Goal: Task Accomplishment & Management: Complete application form

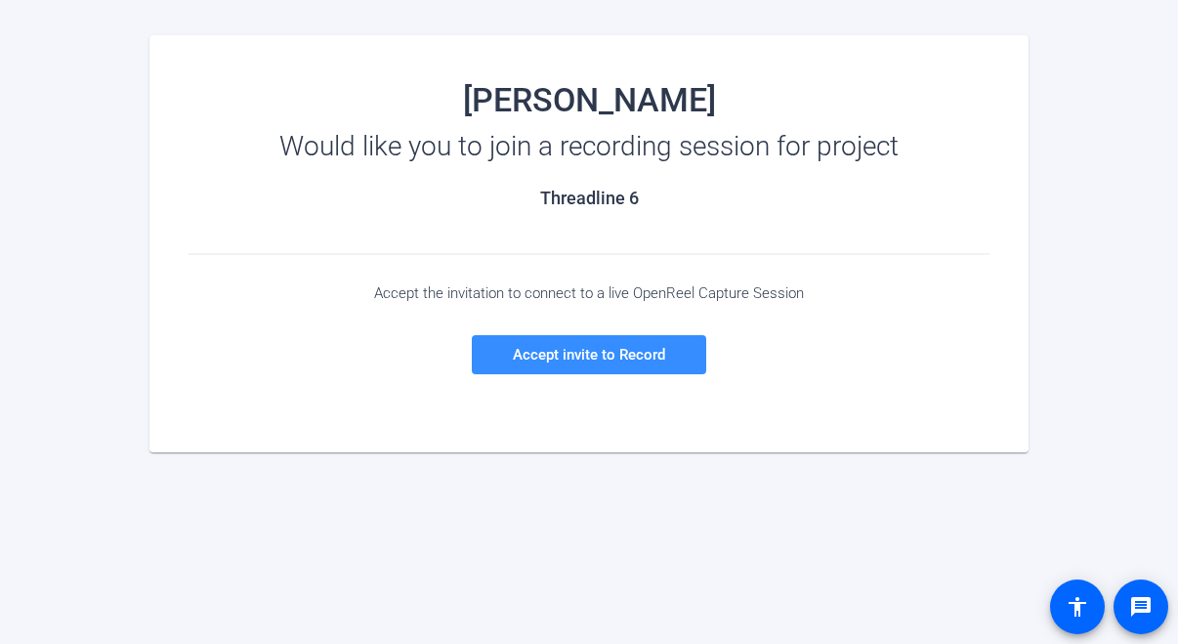
scroll to position [195, 0]
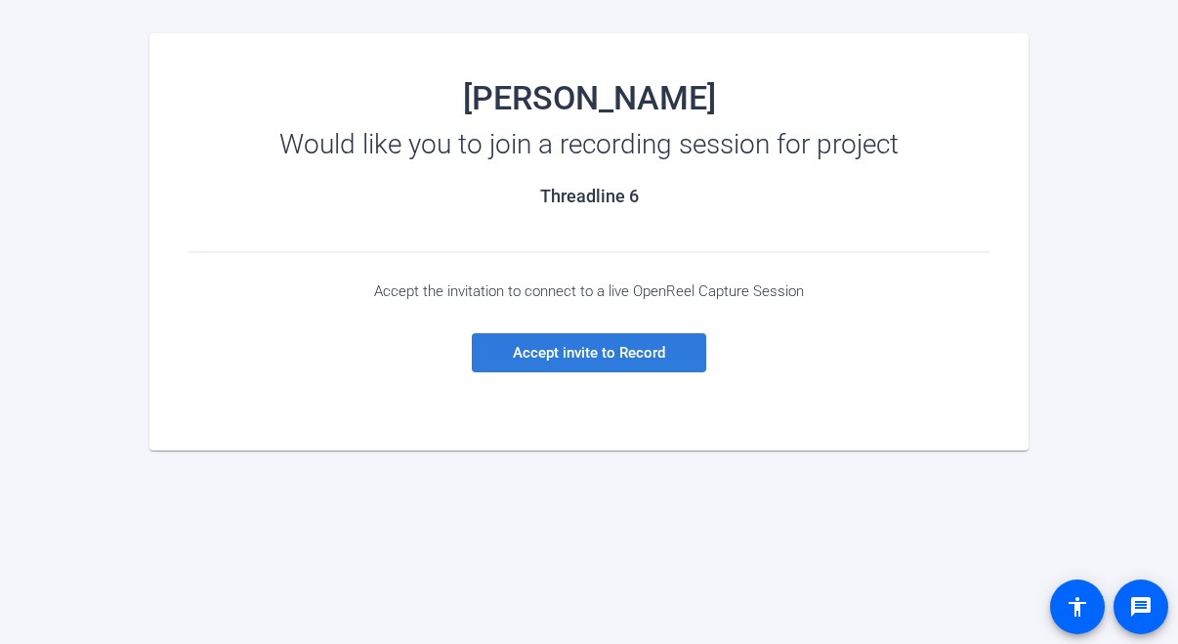
click at [601, 361] on span "Accept invite to Record" at bounding box center [589, 353] width 152 height 18
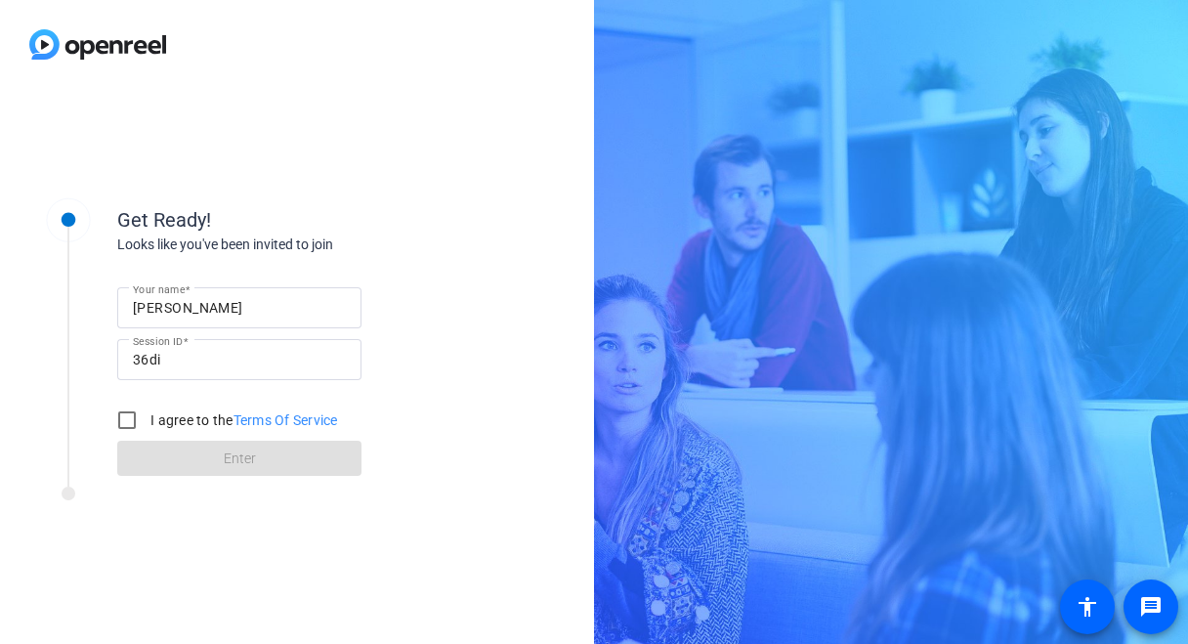
click at [158, 423] on label "I agree to the Terms Of Service" at bounding box center [243, 420] width 192 height 20
click at [147, 423] on input "I agree to the Terms Of Service" at bounding box center [126, 420] width 39 height 39
checkbox input "true"
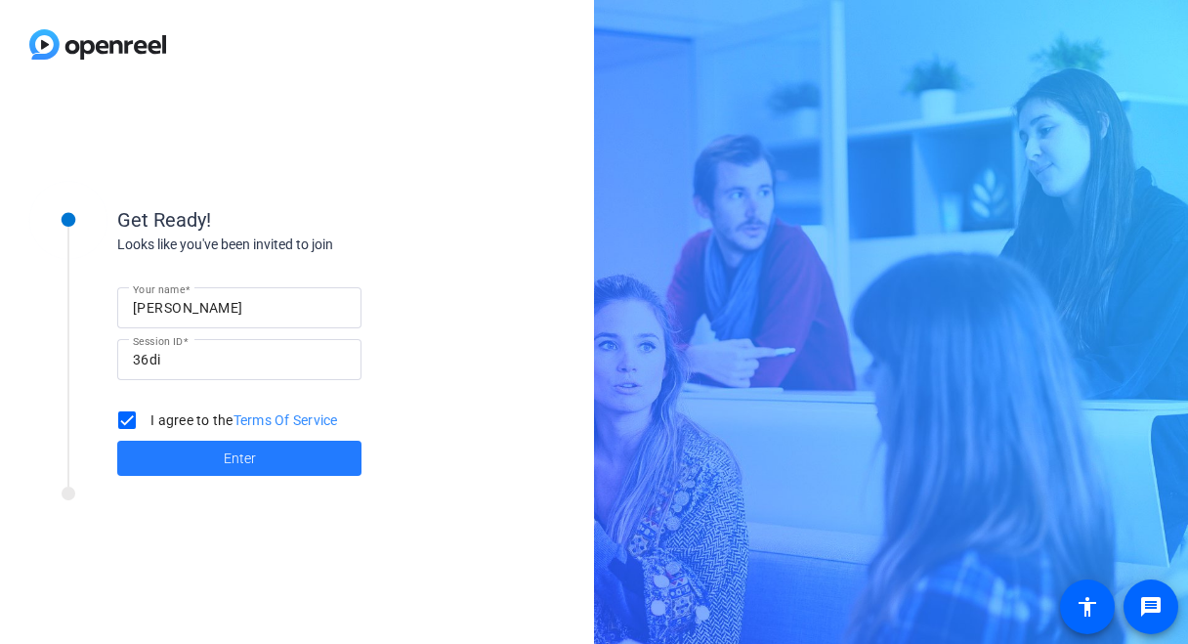
click at [256, 463] on span at bounding box center [239, 458] width 244 height 47
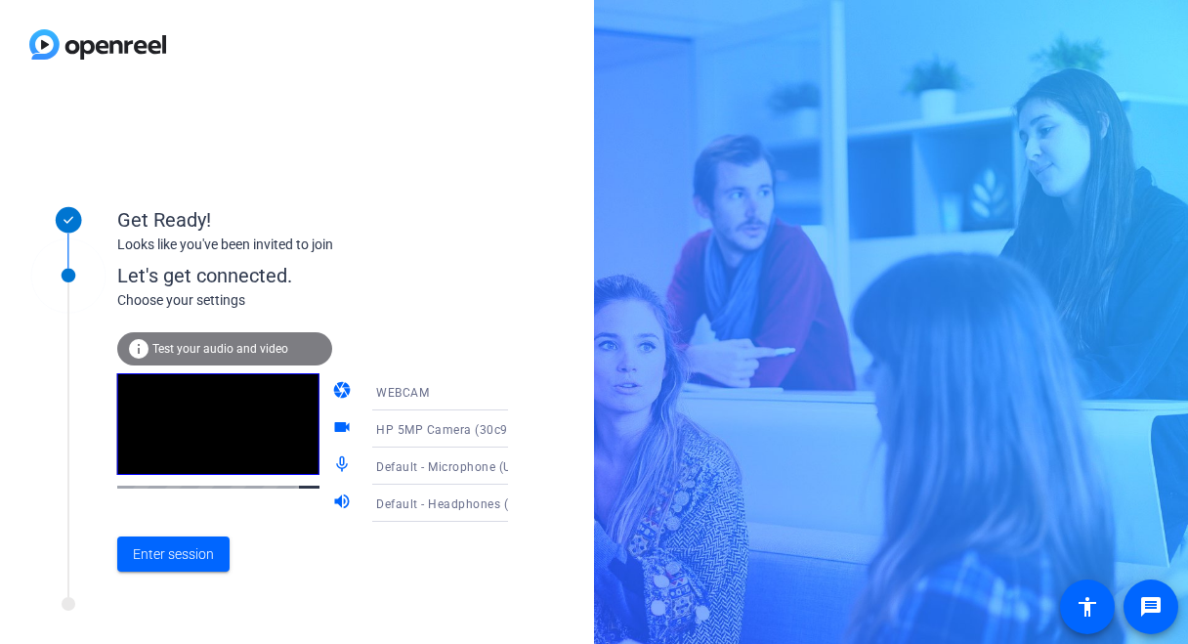
click at [227, 345] on span "Test your audio and video" at bounding box center [220, 349] width 136 height 14
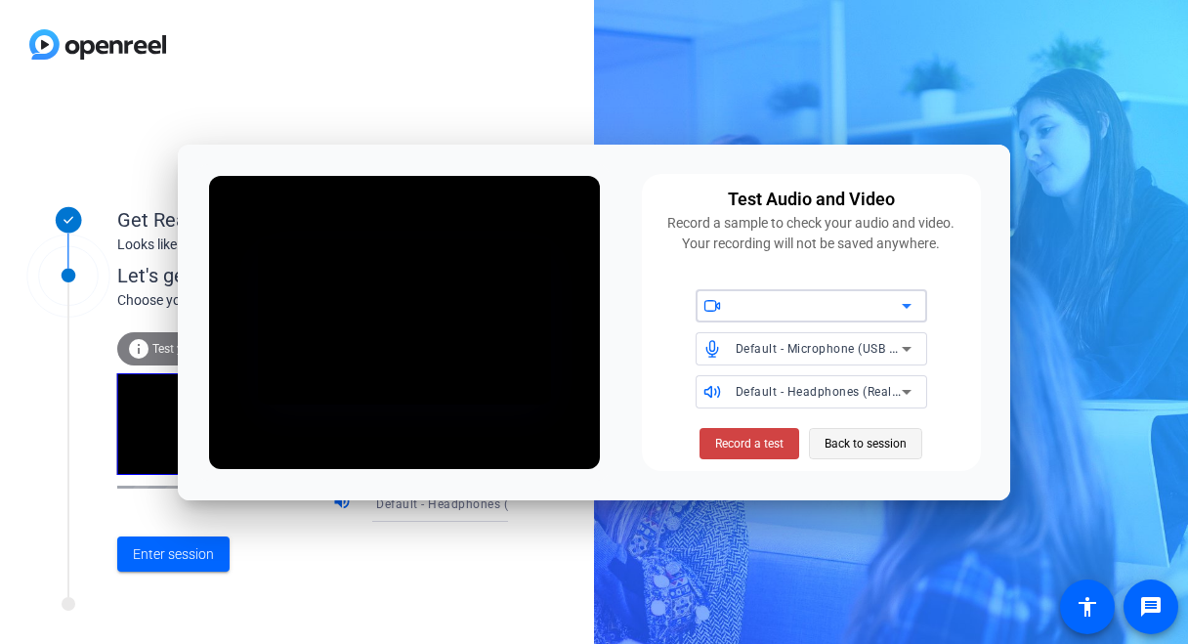
click at [881, 443] on span "Back to session" at bounding box center [866, 443] width 82 height 37
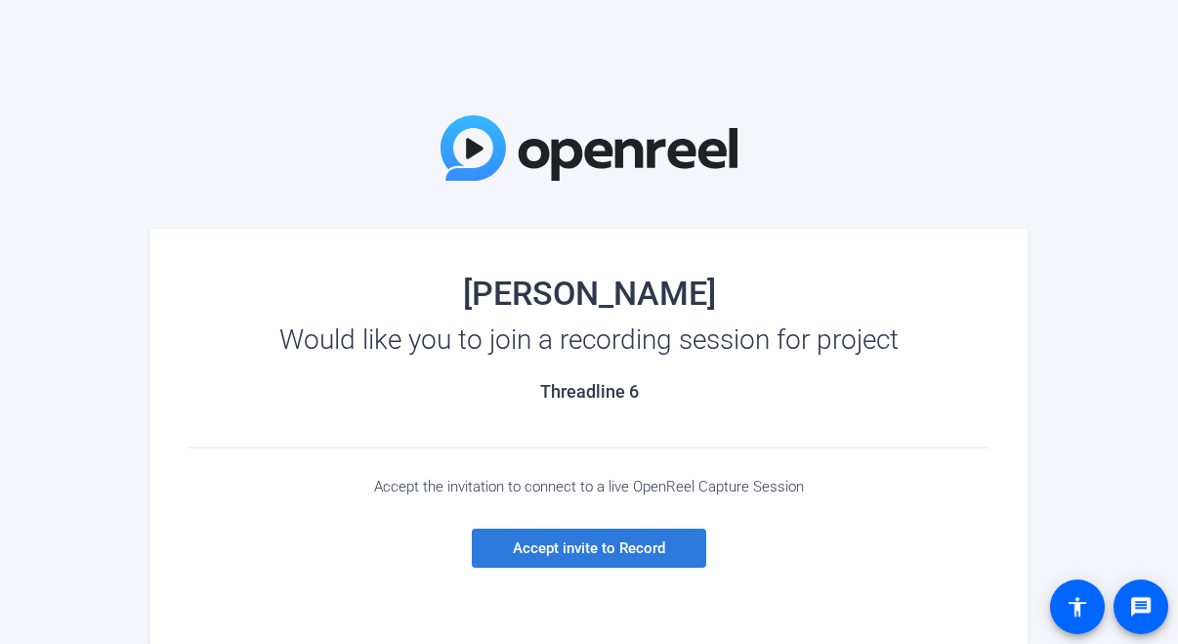
click at [620, 548] on span "Accept invite to Record" at bounding box center [589, 548] width 152 height 18
